Goal: Task Accomplishment & Management: Use online tool/utility

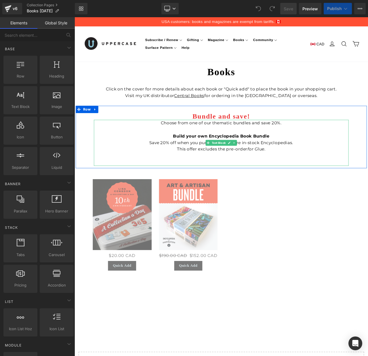
click at [213, 173] on span "This offer excludes the pre-order for Glue ." at bounding box center [248, 174] width 105 height 6
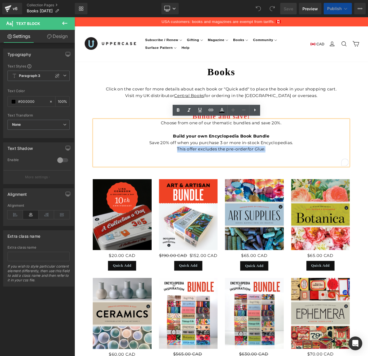
drag, startPoint x: 195, startPoint y: 172, endPoint x: 316, endPoint y: 172, distance: 121.5
click at [316, 172] on p "Choose from one of our thematic bundles and save 20%. Build your own Encycloped…" at bounding box center [248, 158] width 302 height 39
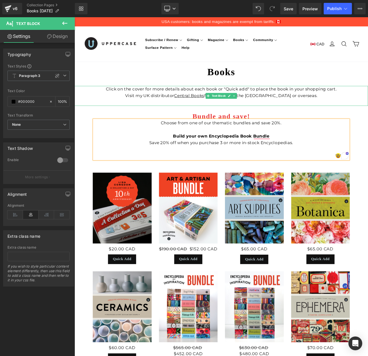
click at [347, 109] on p "Click on the cover for more details about each book or "Quick add" to place the…" at bounding box center [248, 111] width 348 height 24
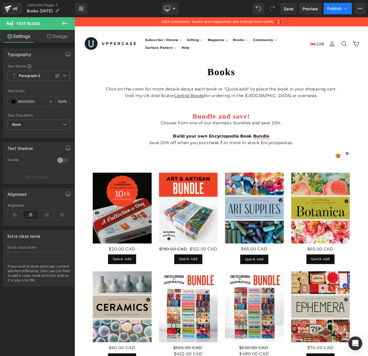
click at [334, 9] on span "Publish" at bounding box center [334, 8] width 14 height 5
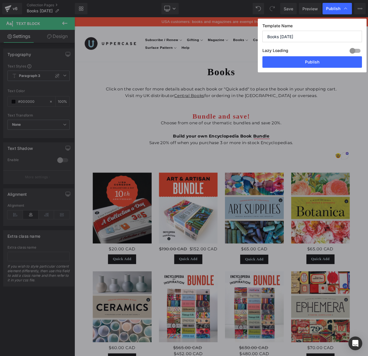
click at [285, 35] on input "Books October 2025" at bounding box center [311, 36] width 99 height 11
click at [333, 9] on span "Publish" at bounding box center [333, 8] width 14 height 5
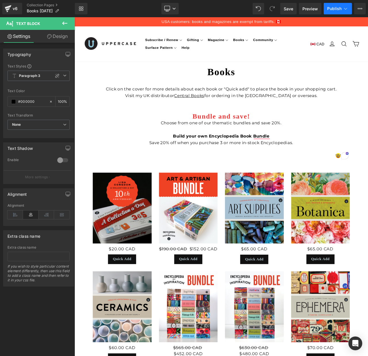
click at [332, 9] on span "Publish" at bounding box center [334, 8] width 14 height 5
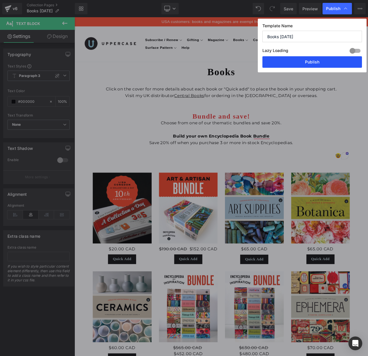
click at [312, 60] on button "Publish" at bounding box center [311, 61] width 99 height 11
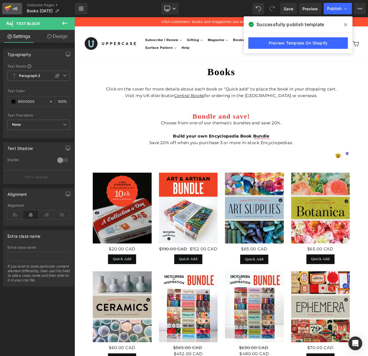
click at [9, 8] on icon at bounding box center [8, 9] width 4 height 3
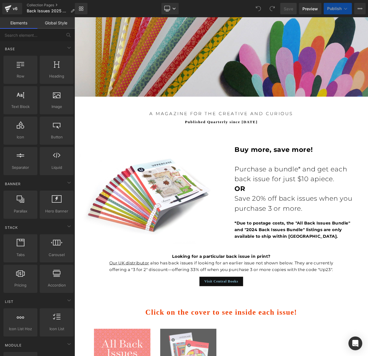
scroll to position [197, 0]
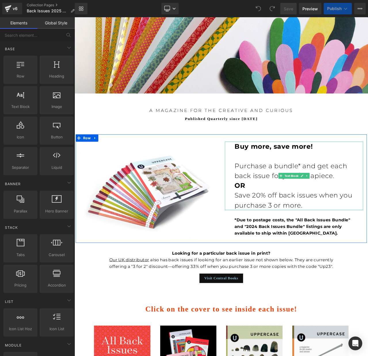
click at [297, 209] on p "Purchase a bundle* and get each back issue for just $10 apiece. OR" at bounding box center [334, 205] width 141 height 35
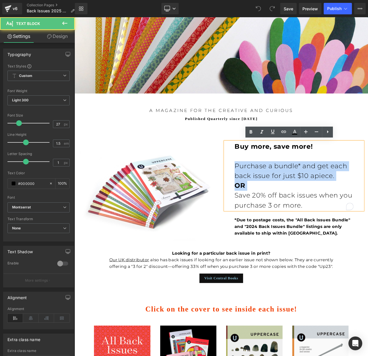
drag, startPoint x: 264, startPoint y: 228, endPoint x: 263, endPoint y: 196, distance: 31.6
click at [263, 196] on div "Buy more, save more! Purchase a bundle* and get each back issue for just $10 ap…" at bounding box center [335, 206] width 164 height 82
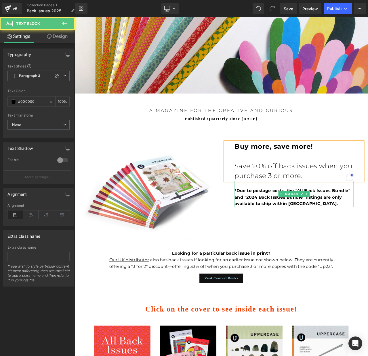
click at [325, 230] on strong "*Due to postage costs, the "All Back Issues Bundle" and "2024 Back Issues Bundl…" at bounding box center [332, 230] width 137 height 21
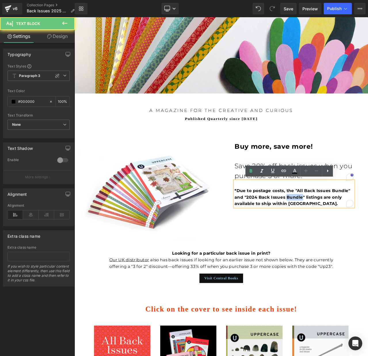
click at [325, 230] on strong "*Due to postage costs, the "All Back Issues Bundle" and "2024 Back Issues Bundl…" at bounding box center [332, 230] width 137 height 21
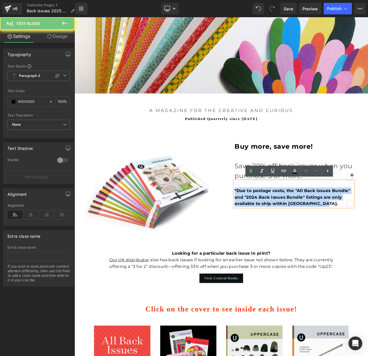
click at [325, 230] on strong "*Due to postage costs, the "All Back Issues Bundle" and "2024 Back Issues Bundl…" at bounding box center [332, 230] width 137 height 21
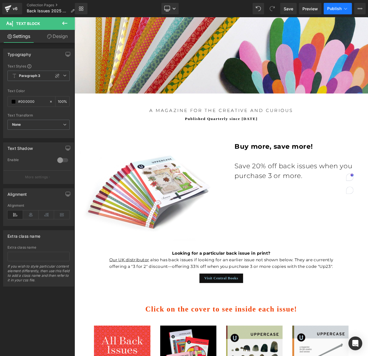
click at [337, 9] on span "Publish" at bounding box center [334, 8] width 14 height 5
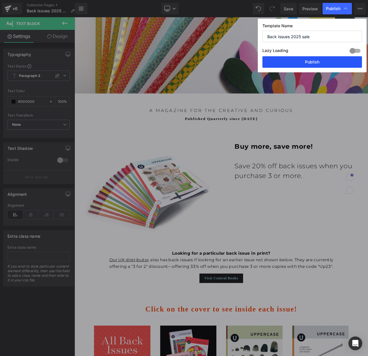
click at [321, 62] on button "Publish" at bounding box center [311, 61] width 99 height 11
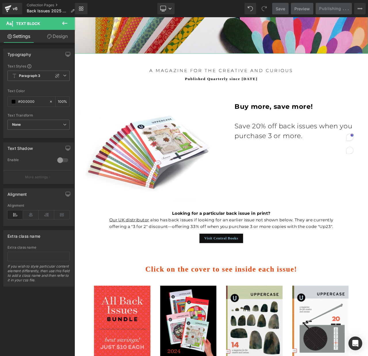
scroll to position [252, 0]
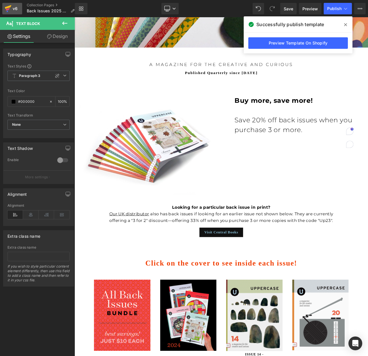
click at [11, 7] on icon at bounding box center [8, 8] width 7 height 14
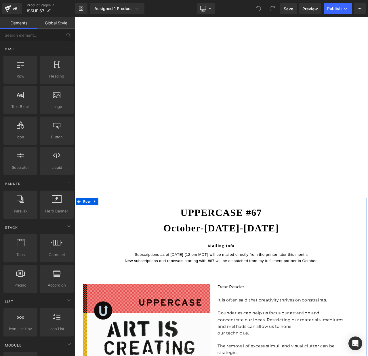
scroll to position [85, 0]
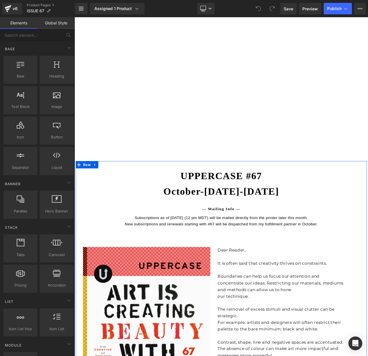
click at [246, 261] on div "Subscriptions as of [DATE] (12 pm MDT) will be mailed directly from the printer…" at bounding box center [248, 259] width 336 height 15
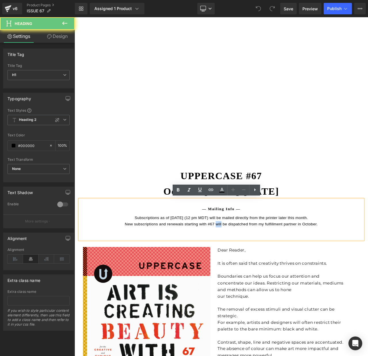
click at [246, 261] on div "Subscriptions as of [DATE] (12 pm MDT) will be mailed directly from the printer…" at bounding box center [248, 259] width 336 height 15
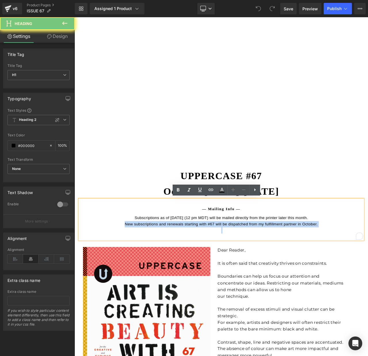
click at [246, 261] on div "Subscriptions as of [DATE] (12 pm MDT) will be mailed directly from the printer…" at bounding box center [248, 259] width 336 height 15
click at [263, 259] on div "Subscriptions as of [DATE] (12 pm MDT) will be mailed directly from the printer…" at bounding box center [248, 259] width 336 height 15
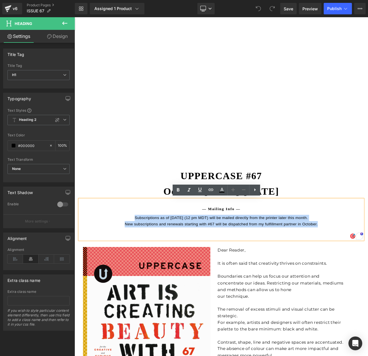
drag, startPoint x: 137, startPoint y: 253, endPoint x: 372, endPoint y: 261, distance: 235.2
click at [367, 261] on div "Subscriptions as of [DATE] (12 pm MDT) will be mailed directly from the printer…" at bounding box center [248, 259] width 336 height 15
paste div "To enrich screen reader interactions, please activate Accessibility in Grammarl…"
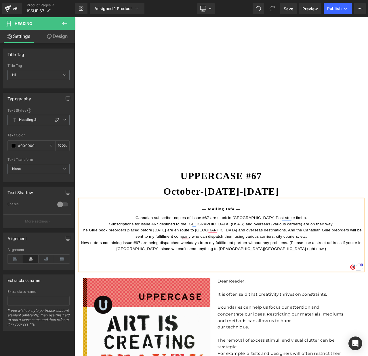
click at [252, 254] on div "Canadian subscriber copies of issue #67 are stuck in [GEOGRAPHIC_DATA] Post str…" at bounding box center [248, 255] width 336 height 7
click at [134, 262] on div "Subscriptions for issue #67 destined to the [GEOGRAPHIC_DATA] (USPS) and overse…" at bounding box center [248, 262] width 336 height 7
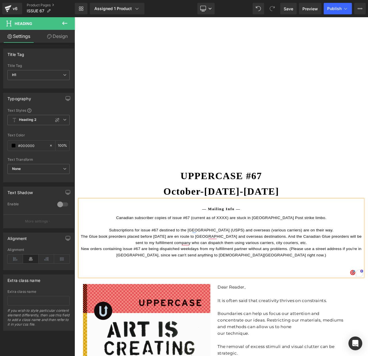
click at [264, 243] on h1 "— Mailing Info —" at bounding box center [248, 247] width 336 height 9
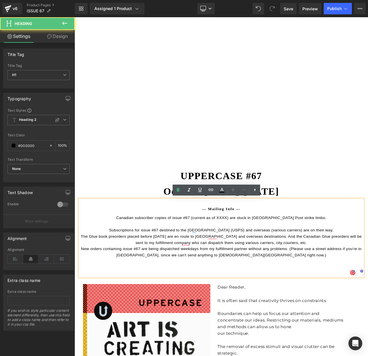
click at [260, 245] on h1 "— Mailing Info —" at bounding box center [248, 247] width 336 height 9
click at [259, 244] on h1 "— Mailing Info —" at bounding box center [248, 247] width 336 height 9
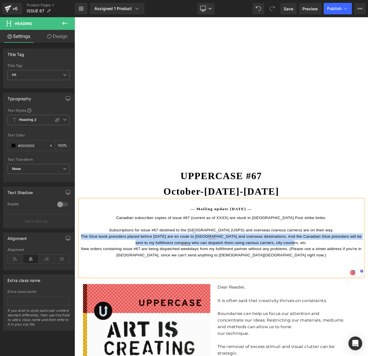
drag, startPoint x: 83, startPoint y: 276, endPoint x: 367, endPoint y: 281, distance: 283.9
click at [367, 281] on div "The Glue book preorders placed before [DATE] are en route to [GEOGRAPHIC_DATA] …" at bounding box center [248, 281] width 336 height 15
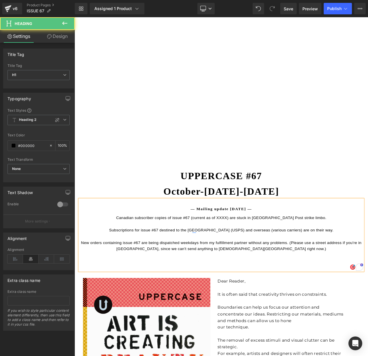
click at [256, 304] on div "To enrich screen reader interactions, please activate Accessibility in Grammarl…" at bounding box center [248, 306] width 336 height 7
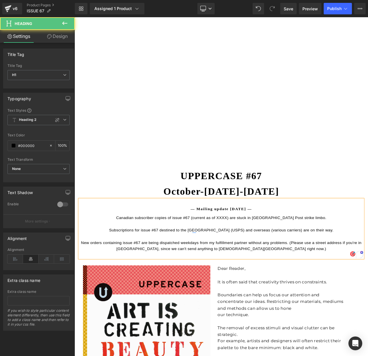
click at [246, 249] on h1 "— Mailing update [DATE] —" at bounding box center [248, 247] width 336 height 9
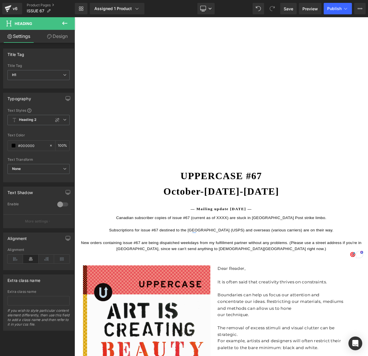
click at [61, 34] on link "Design" at bounding box center [57, 36] width 37 height 13
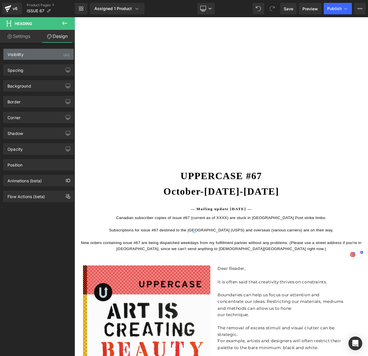
type input "0"
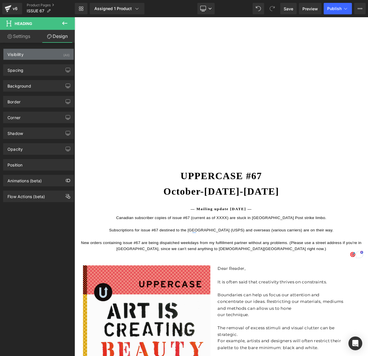
type input "0"
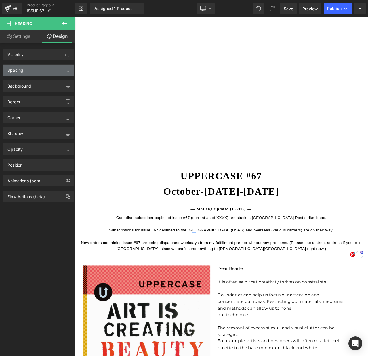
click at [21, 68] on div "Spacing" at bounding box center [15, 69] width 16 height 8
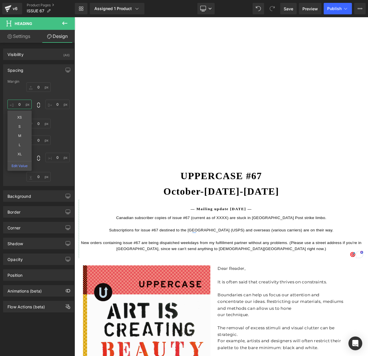
click at [22, 105] on input "0" at bounding box center [19, 104] width 24 height 9
type input "M"
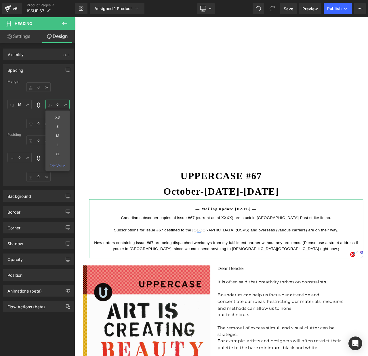
click at [52, 103] on input "0" at bounding box center [57, 104] width 24 height 9
type input "M"
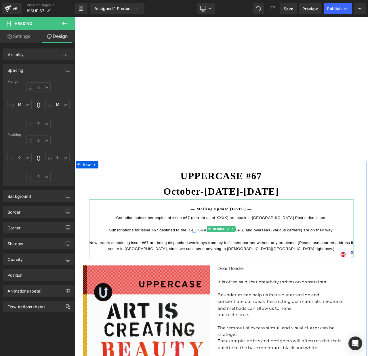
click at [263, 253] on div "Canadian subscriber copies of issue #67 (current as of XXXX) are stuck in [GEOG…" at bounding box center [248, 255] width 313 height 7
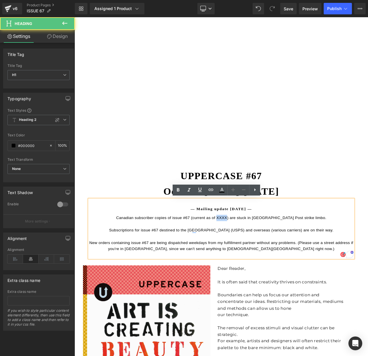
click at [263, 253] on div "Canadian subscriber copies of issue #67 (current as of XXXX) are stuck in [GEOG…" at bounding box center [248, 255] width 313 height 7
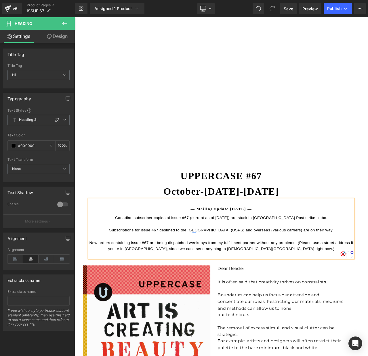
scroll to position [85, 0]
drag, startPoint x: 275, startPoint y: 254, endPoint x: 178, endPoint y: 253, distance: 97.1
click at [226, 254] on div "Canadian subscriber copies of issue #67 (current as of [DATE]) are stuck in [GE…" at bounding box center [248, 255] width 313 height 7
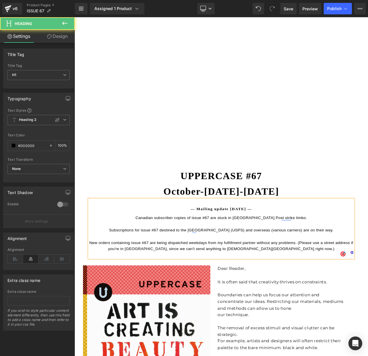
click at [205, 253] on div "Canadian subscriber copies of issue #67 are stuck in [GEOGRAPHIC_DATA] Post str…" at bounding box center [248, 255] width 313 height 7
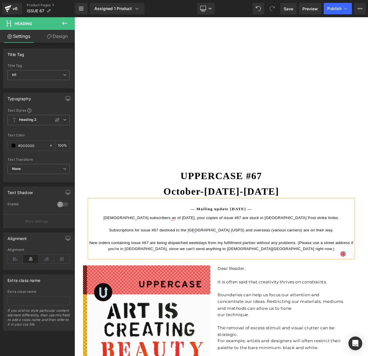
click at [359, 254] on div "[DEMOGRAPHIC_DATA] subscribers as of [DATE], your copies of issue #67 are stuck…" at bounding box center [248, 255] width 313 height 7
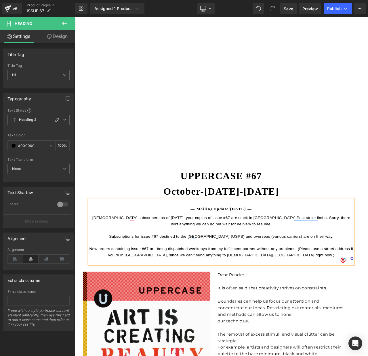
click at [309, 254] on div "[DEMOGRAPHIC_DATA] subscribers as of [DATE], your copies of issue #67 are stuck…" at bounding box center [248, 259] width 313 height 15
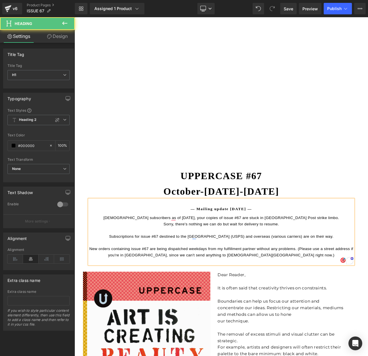
click at [331, 260] on div "[DEMOGRAPHIC_DATA] subscribers as of [DATE], your copies of issue #67 are stuck…" at bounding box center [248, 259] width 313 height 15
click at [341, 291] on div "New orders containing issue #67 are being dispatched weekdays from my fulfillme…" at bounding box center [248, 296] width 313 height 15
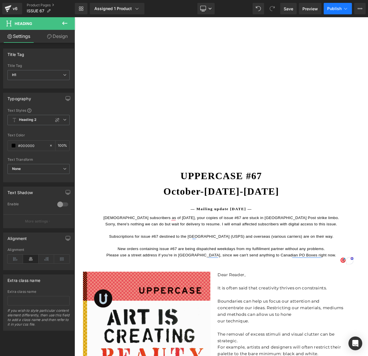
click at [336, 7] on span "Publish" at bounding box center [334, 8] width 14 height 5
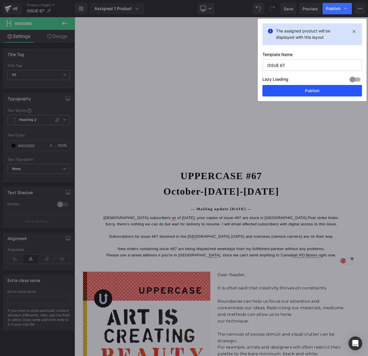
click at [308, 90] on button "Publish" at bounding box center [311, 90] width 99 height 11
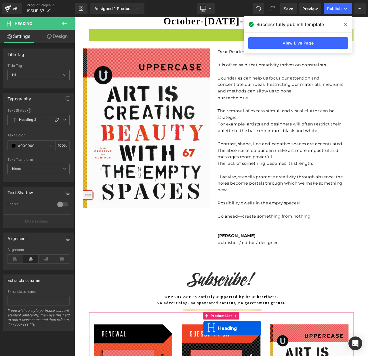
scroll to position [305, 0]
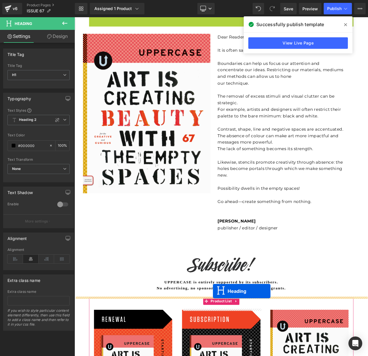
drag, startPoint x: 234, startPoint y: 110, endPoint x: 238, endPoint y: 343, distance: 232.2
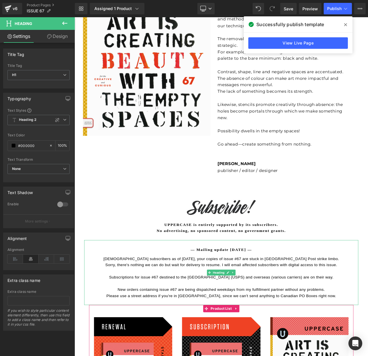
scroll to position [373, 0]
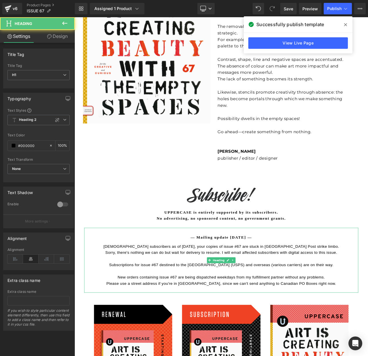
click at [132, 311] on div "Subscriptions for issue #67 destined to the [GEOGRAPHIC_DATA] (USPS) and overse…" at bounding box center [248, 307] width 325 height 15
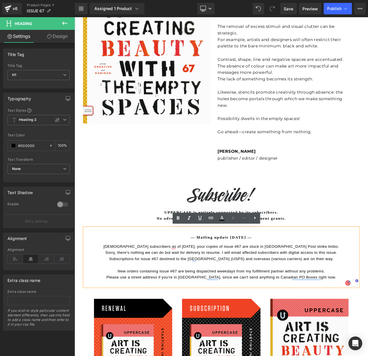
click at [228, 325] on div "New orders containing issue #67 are being dispatched weekdays from my fulfillme…" at bounding box center [248, 322] width 325 height 15
drag, startPoint x: 230, startPoint y: 325, endPoint x: 248, endPoint y: 325, distance: 17.8
click at [248, 325] on div "New orders containing issue #67 are being dispatched weekdays from my fulfillme…" at bounding box center [248, 322] width 325 height 15
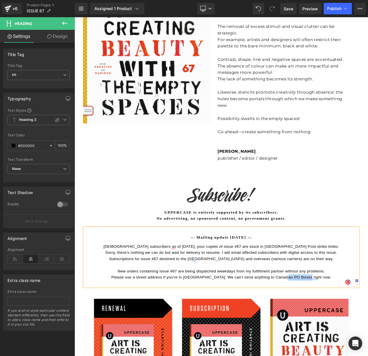
drag, startPoint x: 339, startPoint y: 325, endPoint x: 370, endPoint y: 324, distance: 30.8
click at [367, 324] on div "New orders containing issue #67 are being dispatched weekdays from my fulfillme…" at bounding box center [248, 322] width 325 height 15
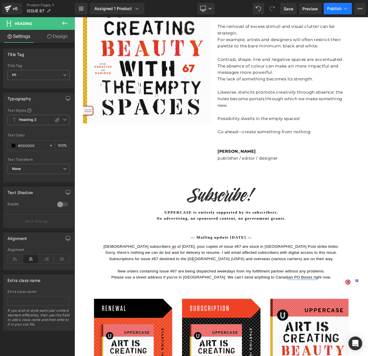
click at [331, 7] on span "Publish" at bounding box center [334, 8] width 14 height 5
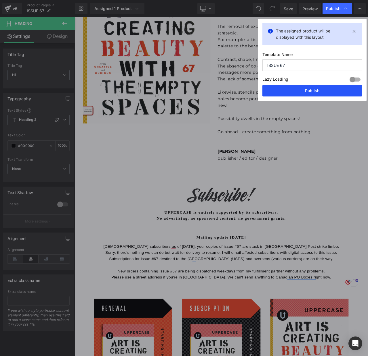
click at [311, 91] on button "Publish" at bounding box center [311, 90] width 99 height 11
